Goal: Information Seeking & Learning: Learn about a topic

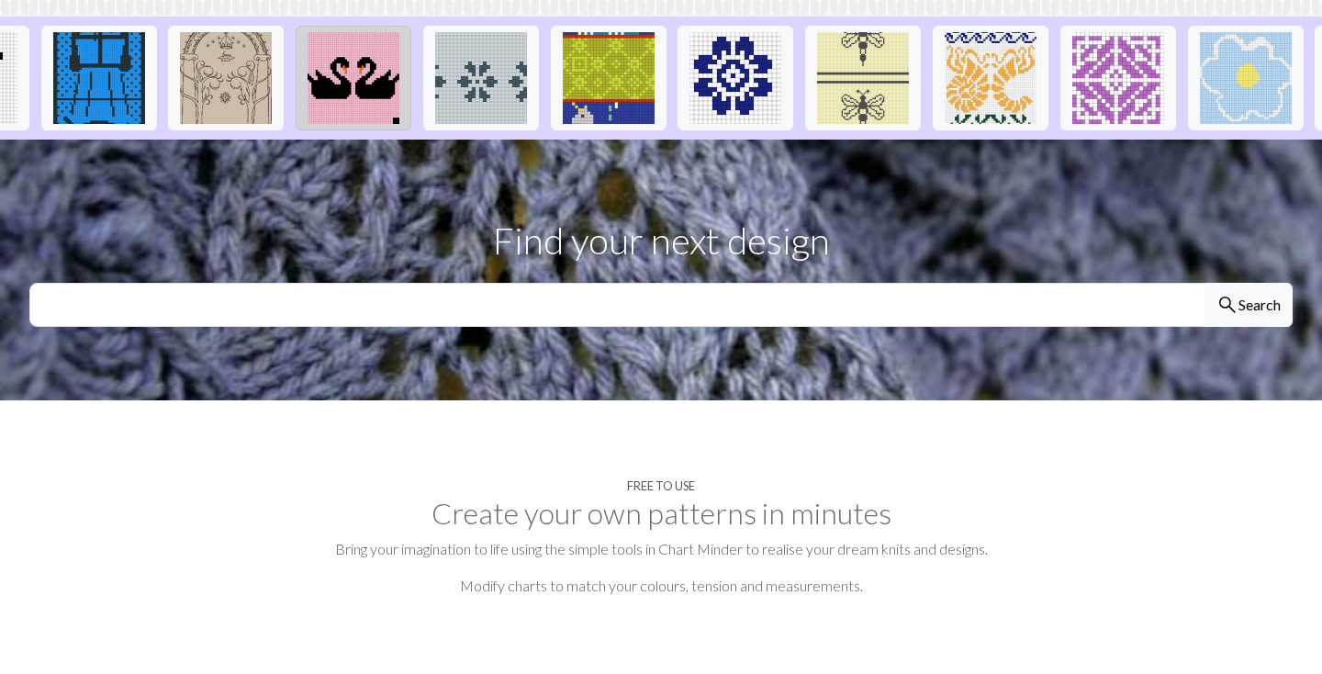
scroll to position [471, 0]
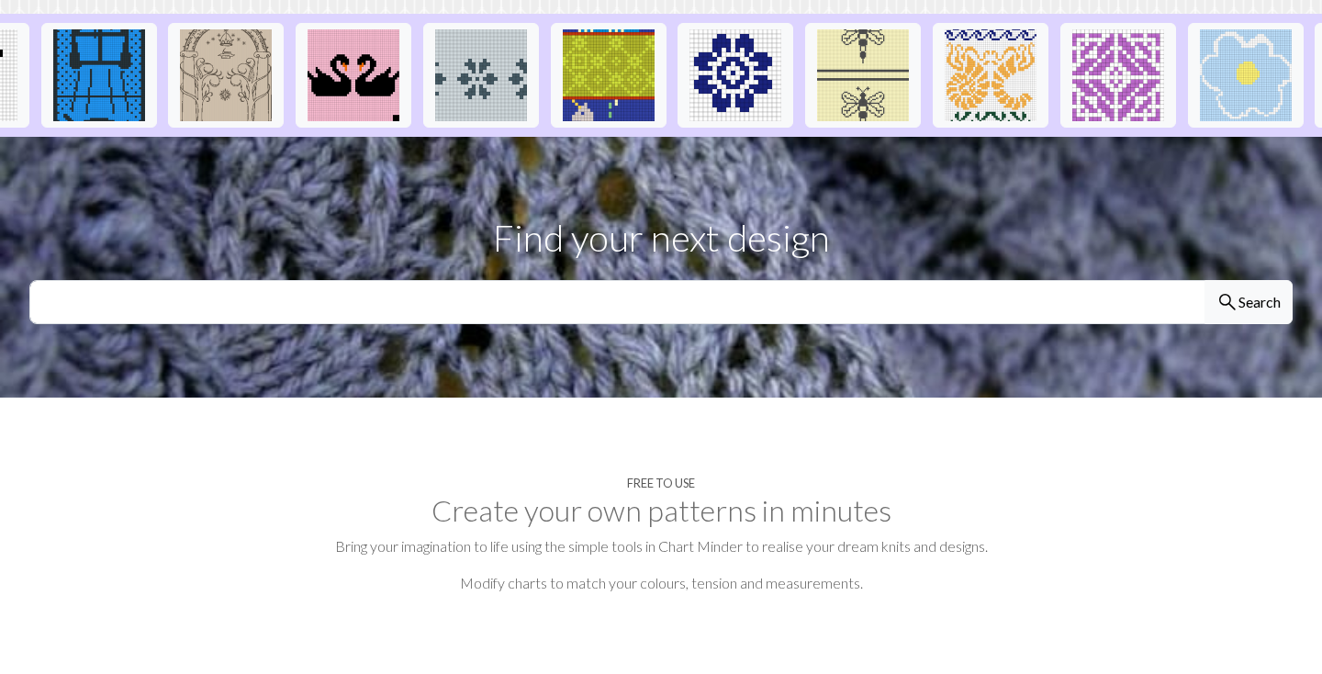
click at [416, 280] on input "text" at bounding box center [617, 302] width 1176 height 44
type input "alphabet"
click at [1205, 280] on button "search Search" at bounding box center [1249, 302] width 88 height 44
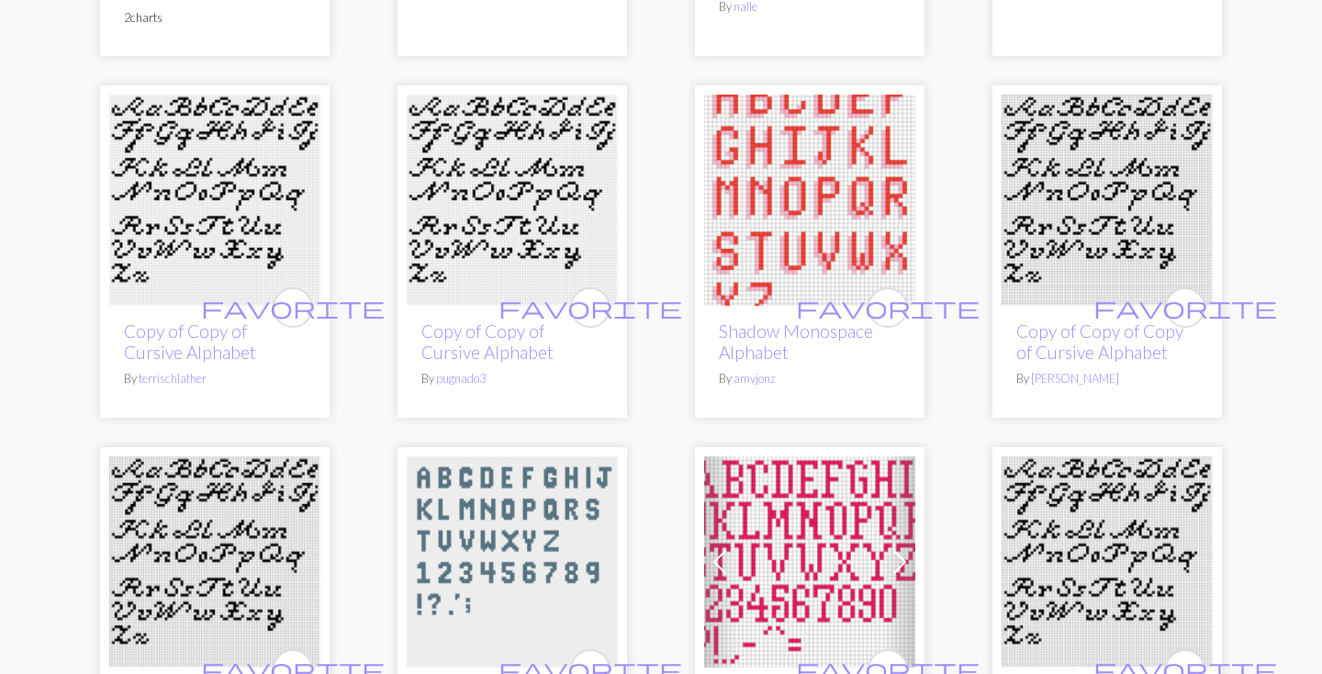
scroll to position [1371, 0]
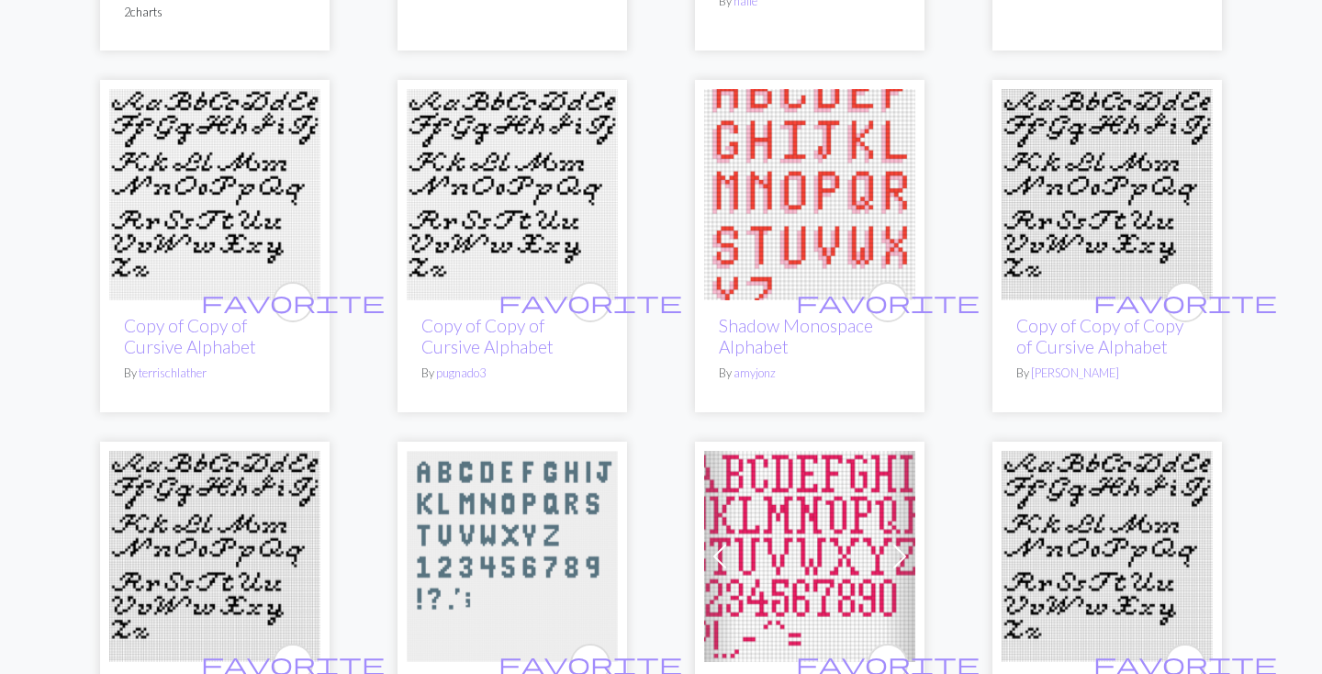
click at [773, 236] on img at bounding box center [809, 194] width 211 height 211
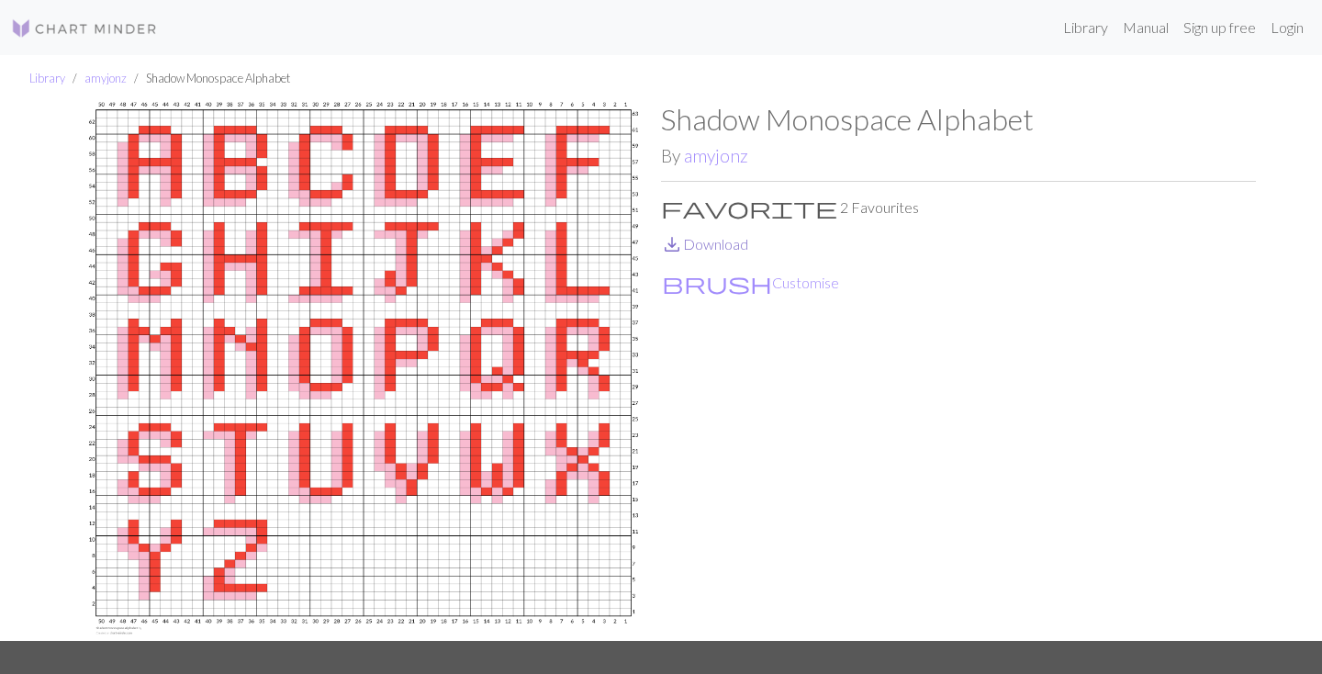
click at [709, 239] on link "save_alt Download" at bounding box center [704, 243] width 87 height 17
click at [1206, 75] on ul "Library amyjonz Shadow Monospace Alphabet" at bounding box center [661, 78] width 1322 height 47
click at [1280, 34] on link "Login" at bounding box center [1287, 27] width 48 height 37
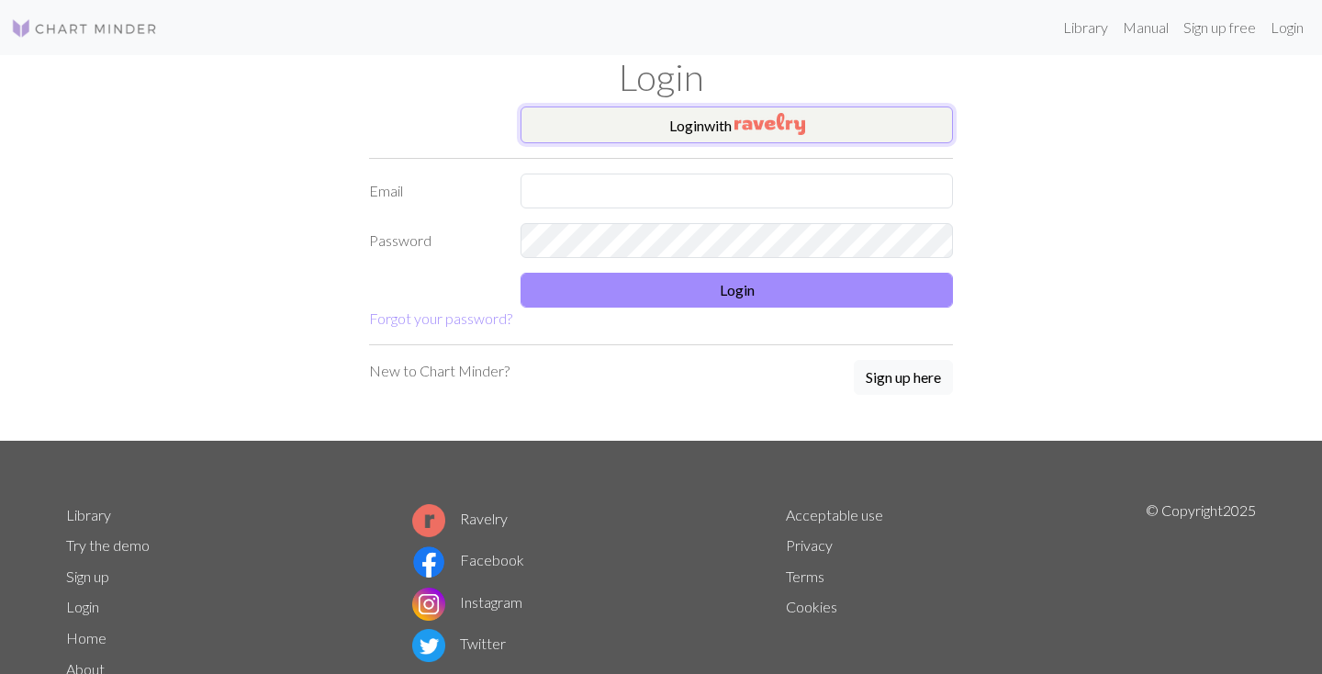
click at [728, 123] on button "Login with" at bounding box center [737, 125] width 432 height 37
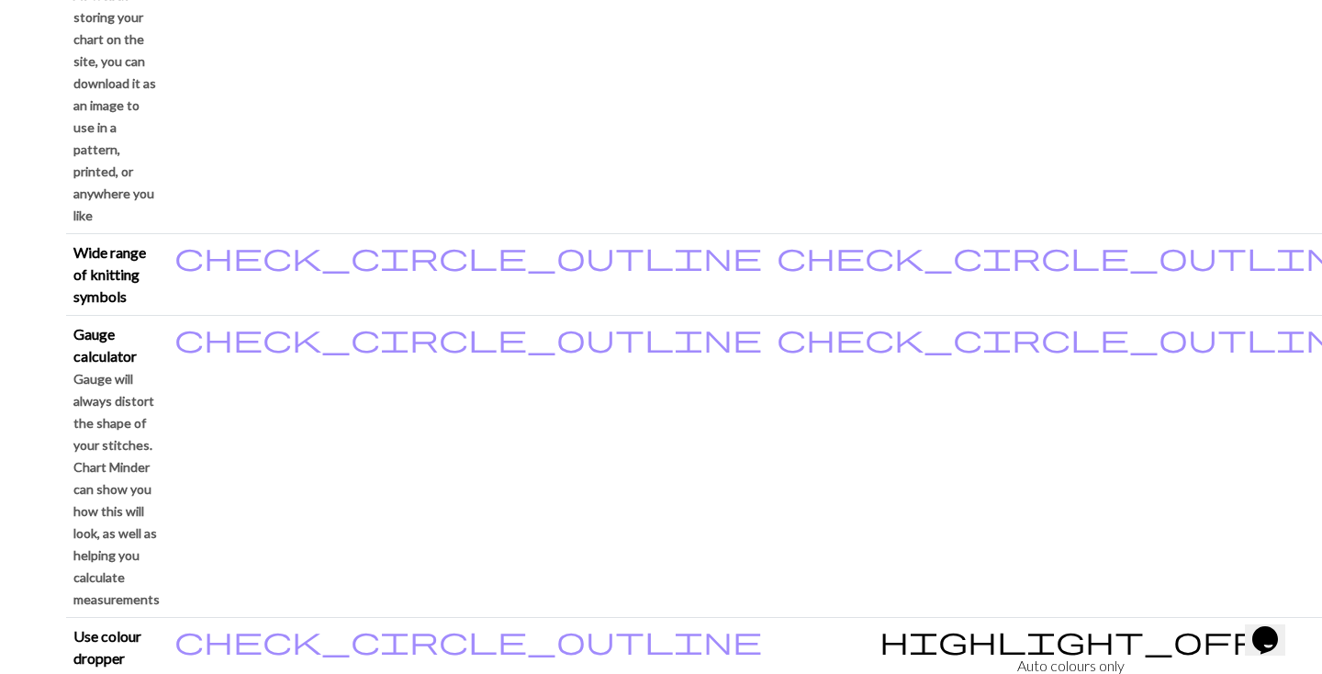
scroll to position [1577, 0]
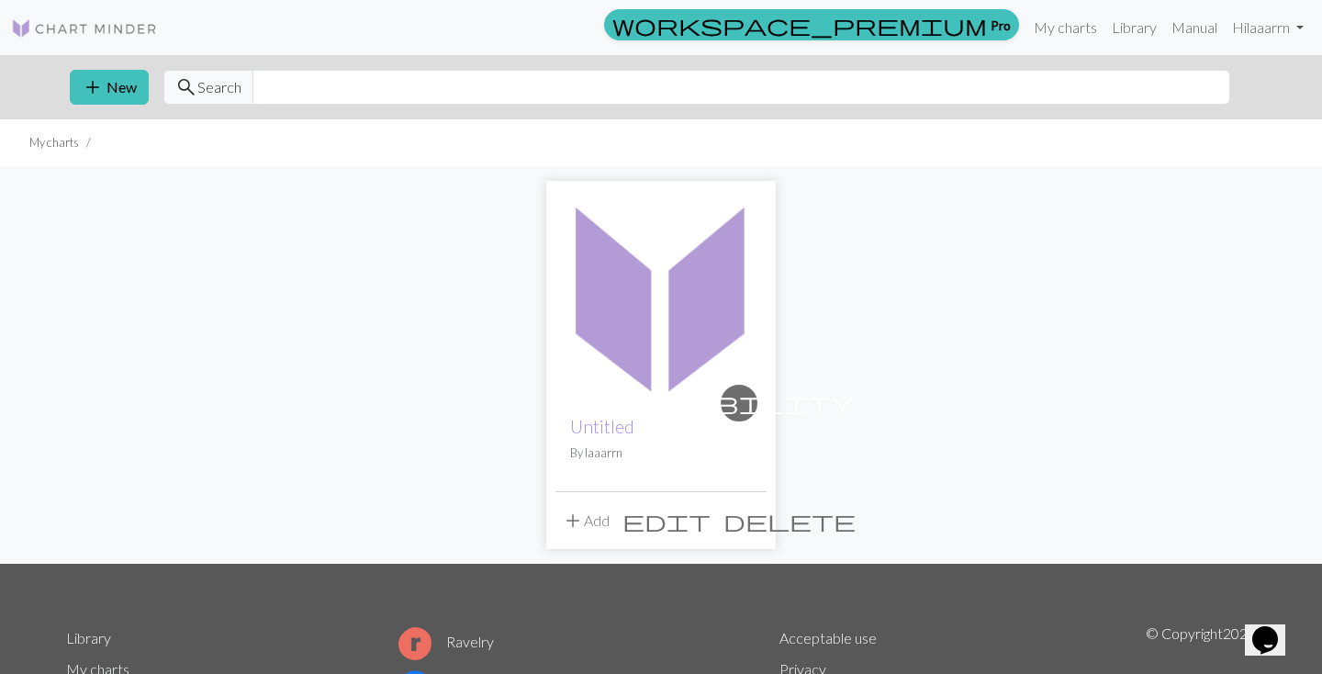
click at [619, 286] on img at bounding box center [660, 295] width 211 height 211
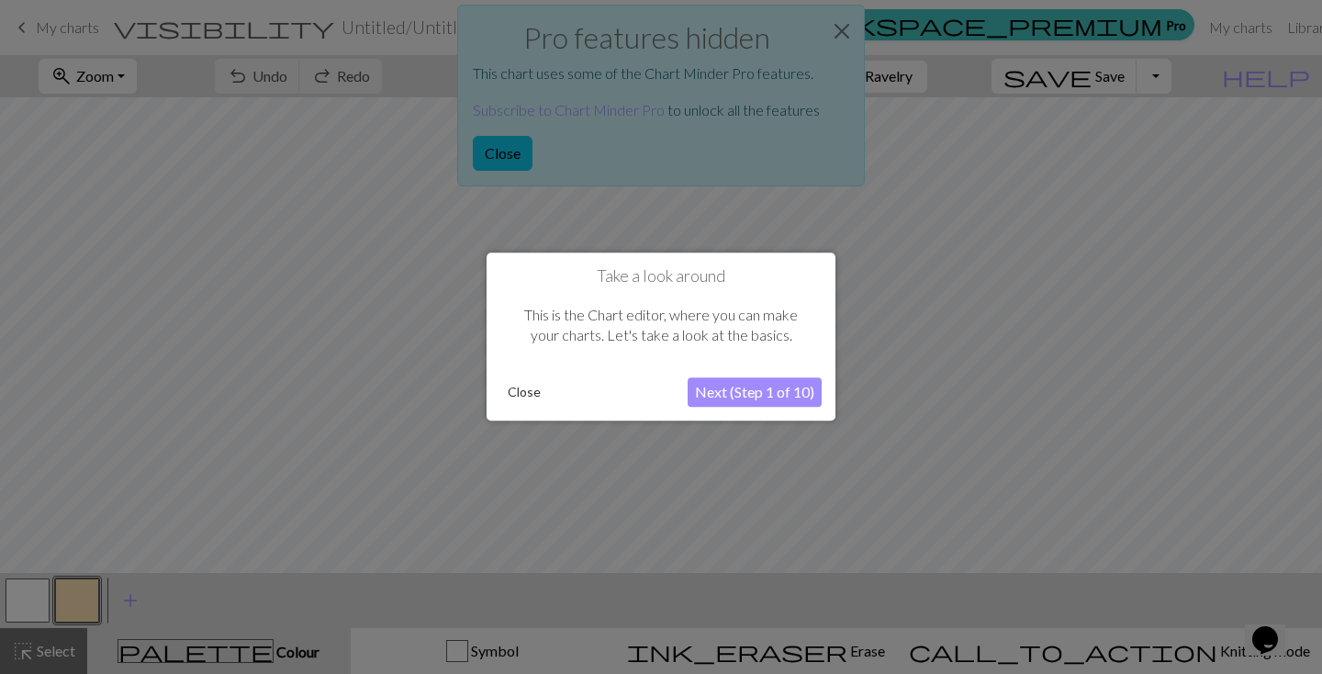
click at [517, 385] on button "Close" at bounding box center [524, 393] width 48 height 28
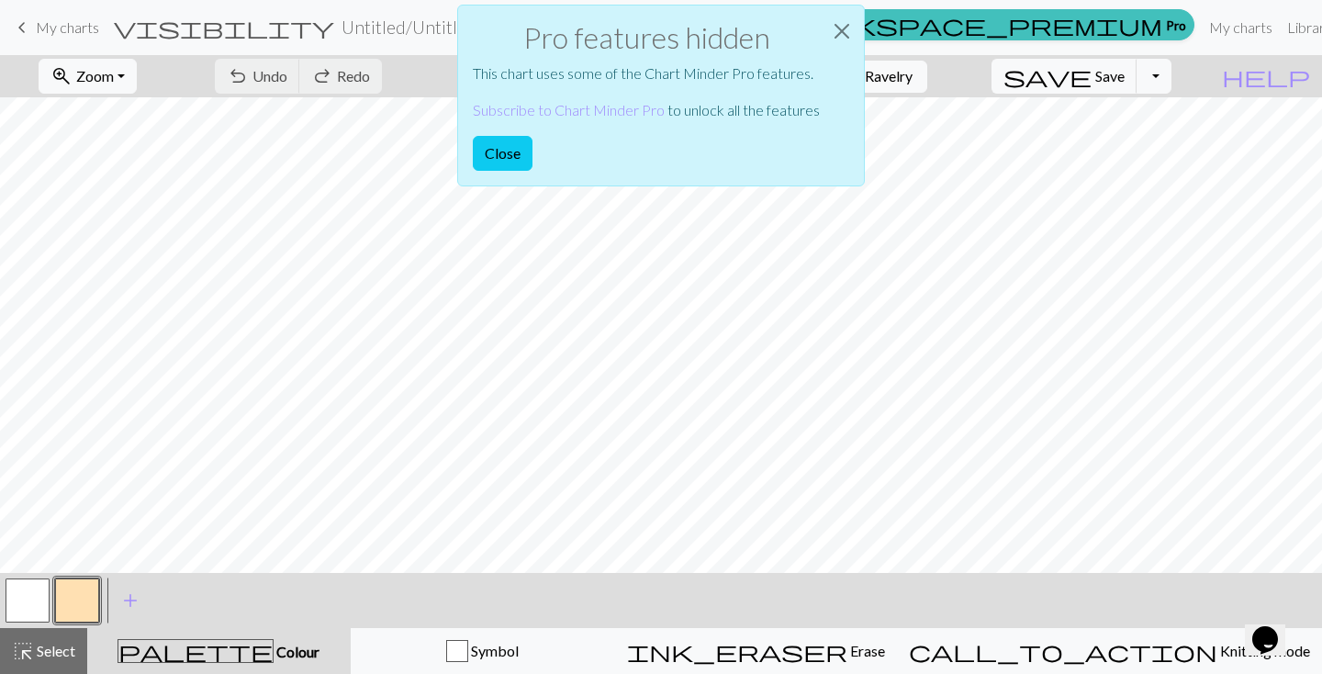
click at [32, 33] on div "Pro features hidden This chart uses some of the Chart Minder Pro features. Subs…" at bounding box center [661, 100] width 1322 height 201
click at [499, 151] on button "Close" at bounding box center [503, 153] width 60 height 35
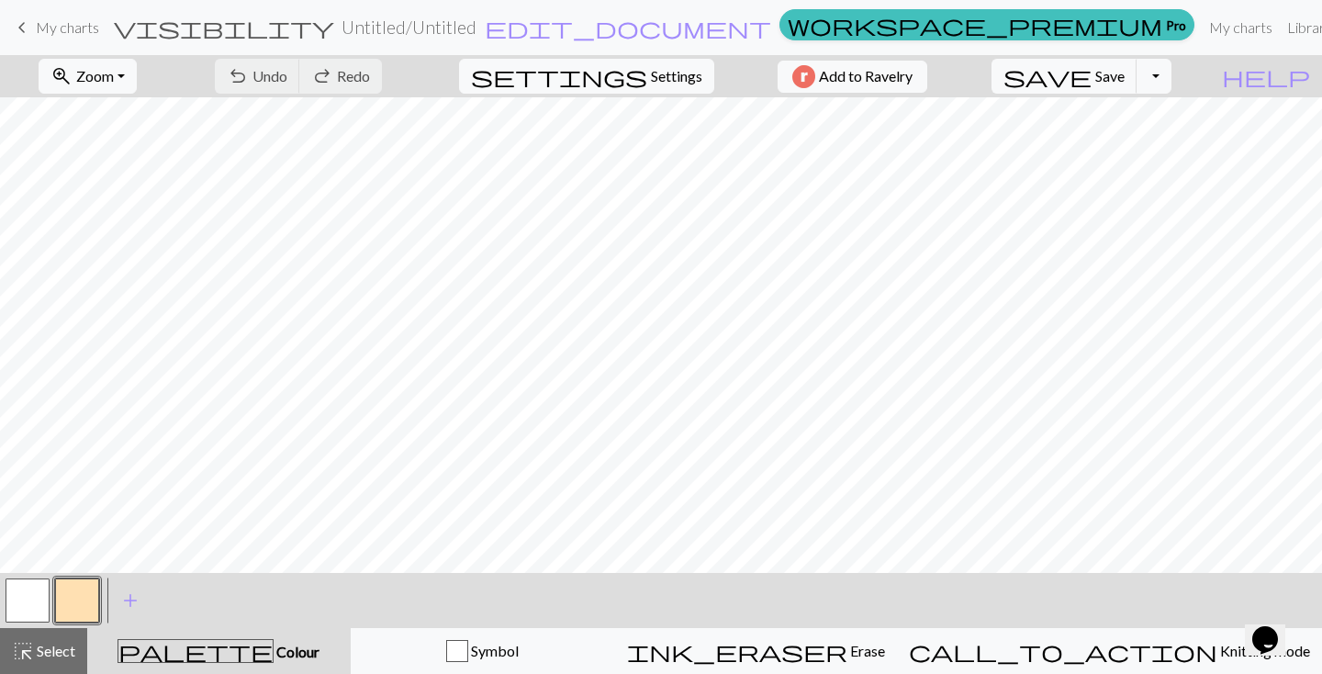
click at [24, 26] on span "keyboard_arrow_left" at bounding box center [22, 28] width 22 height 26
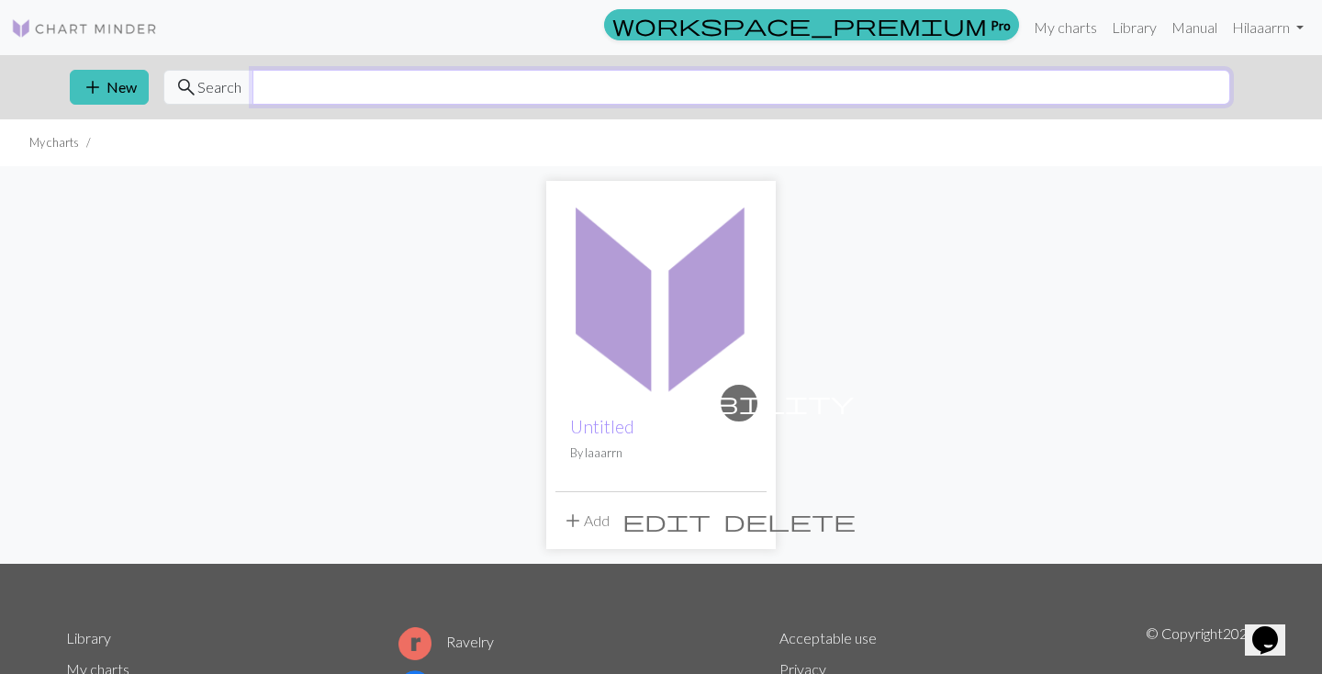
click at [379, 95] on input "text" at bounding box center [741, 87] width 978 height 35
click at [1038, 35] on link "My charts" at bounding box center [1066, 27] width 78 height 37
click at [1119, 30] on link "Library" at bounding box center [1135, 27] width 60 height 37
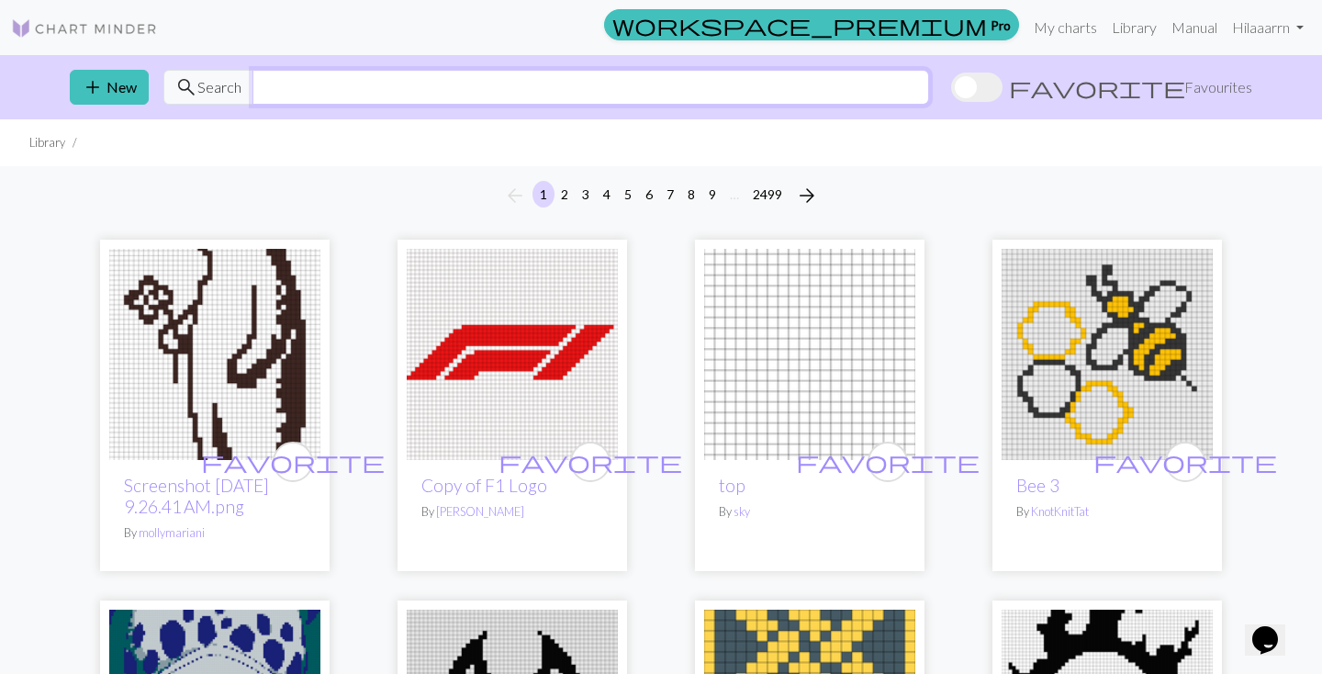
click at [386, 90] on input "text" at bounding box center [590, 87] width 677 height 35
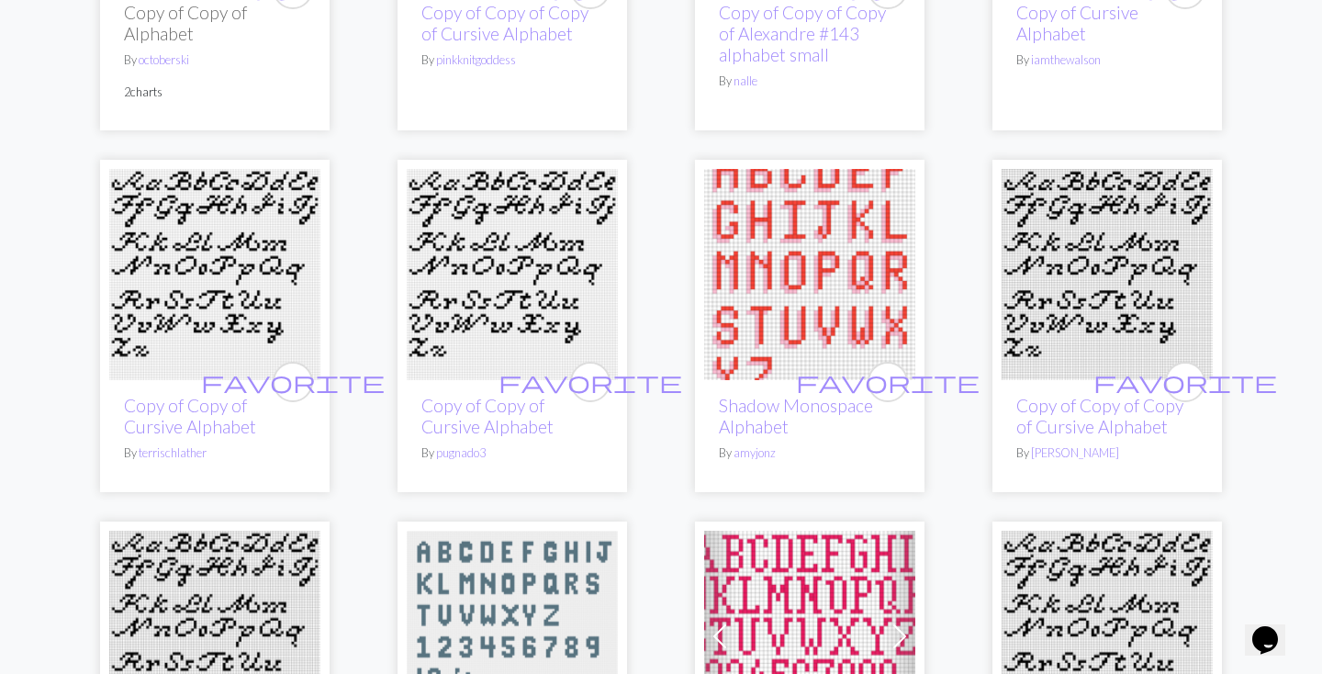
scroll to position [1288, 0]
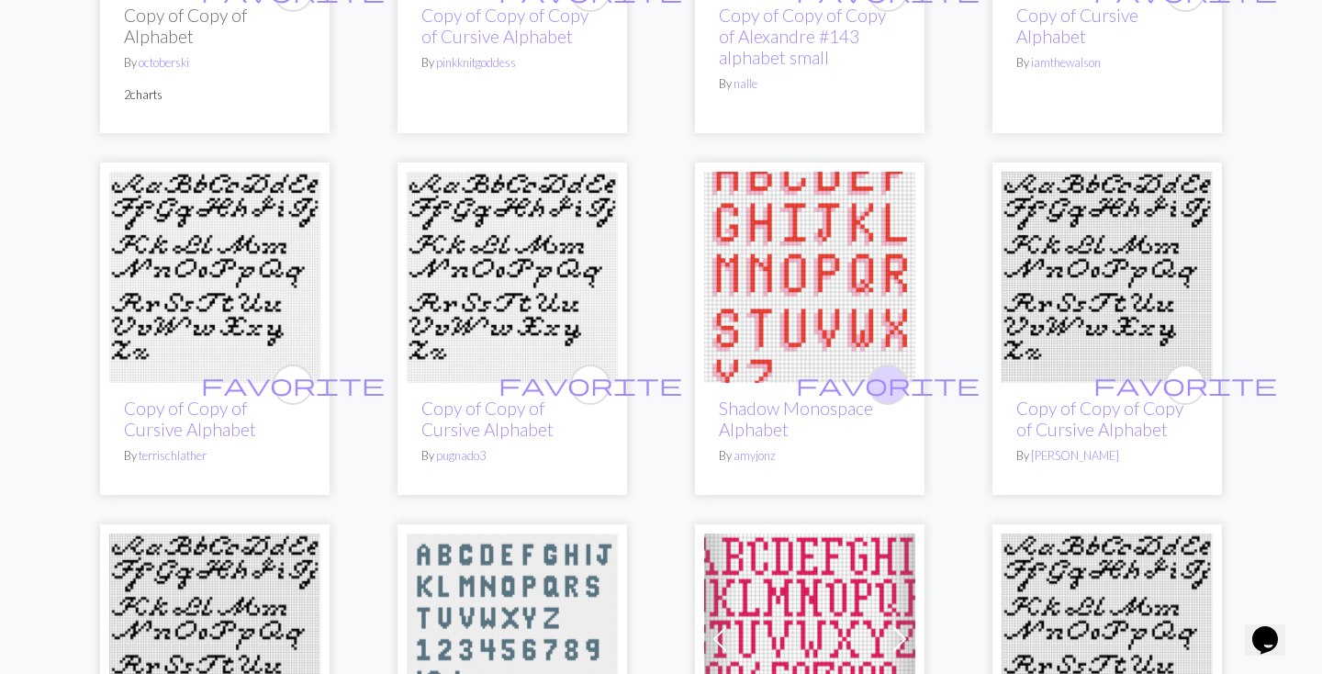
type input "alphabet"
click at [887, 370] on span "favorite" at bounding box center [888, 384] width 184 height 28
click at [812, 398] on link "Shadow Monospace Alphabet" at bounding box center [796, 419] width 154 height 42
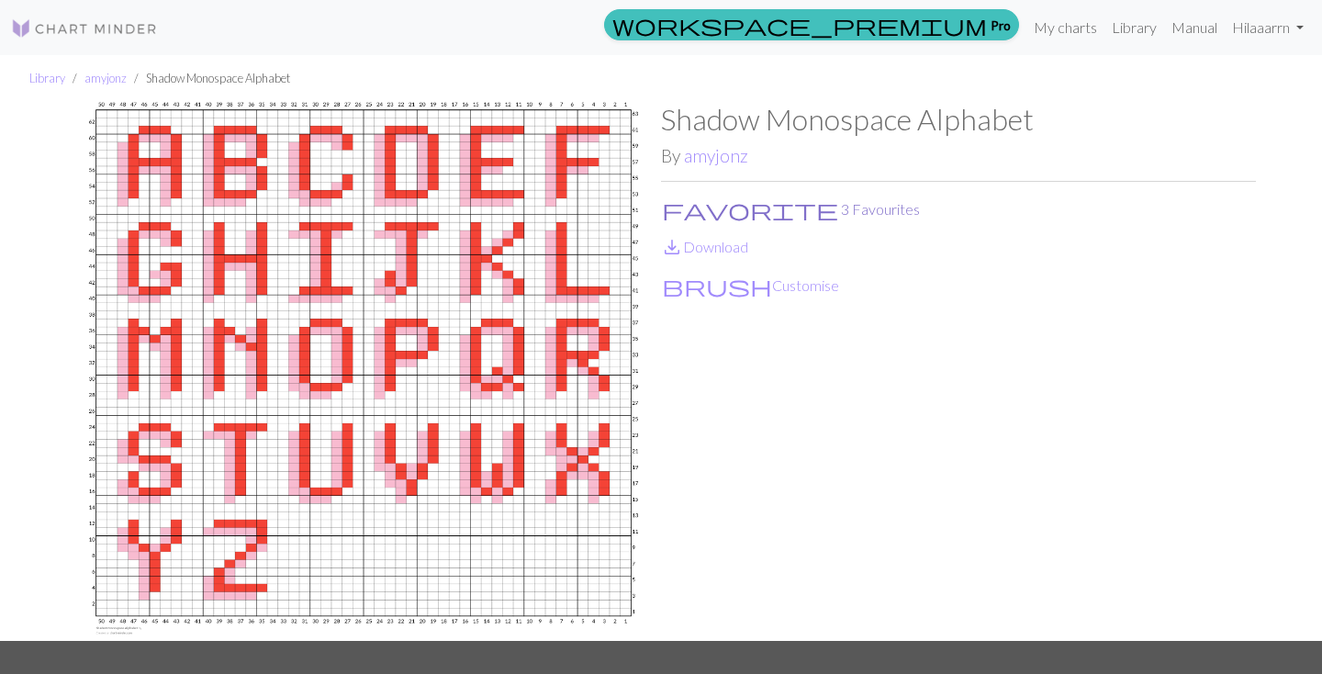
click at [673, 208] on span "favorite" at bounding box center [750, 209] width 176 height 26
click at [676, 211] on span "favorite" at bounding box center [750, 209] width 176 height 26
click at [711, 163] on link "amyjonz" at bounding box center [716, 155] width 64 height 21
